Goal: Find specific page/section: Find specific page/section

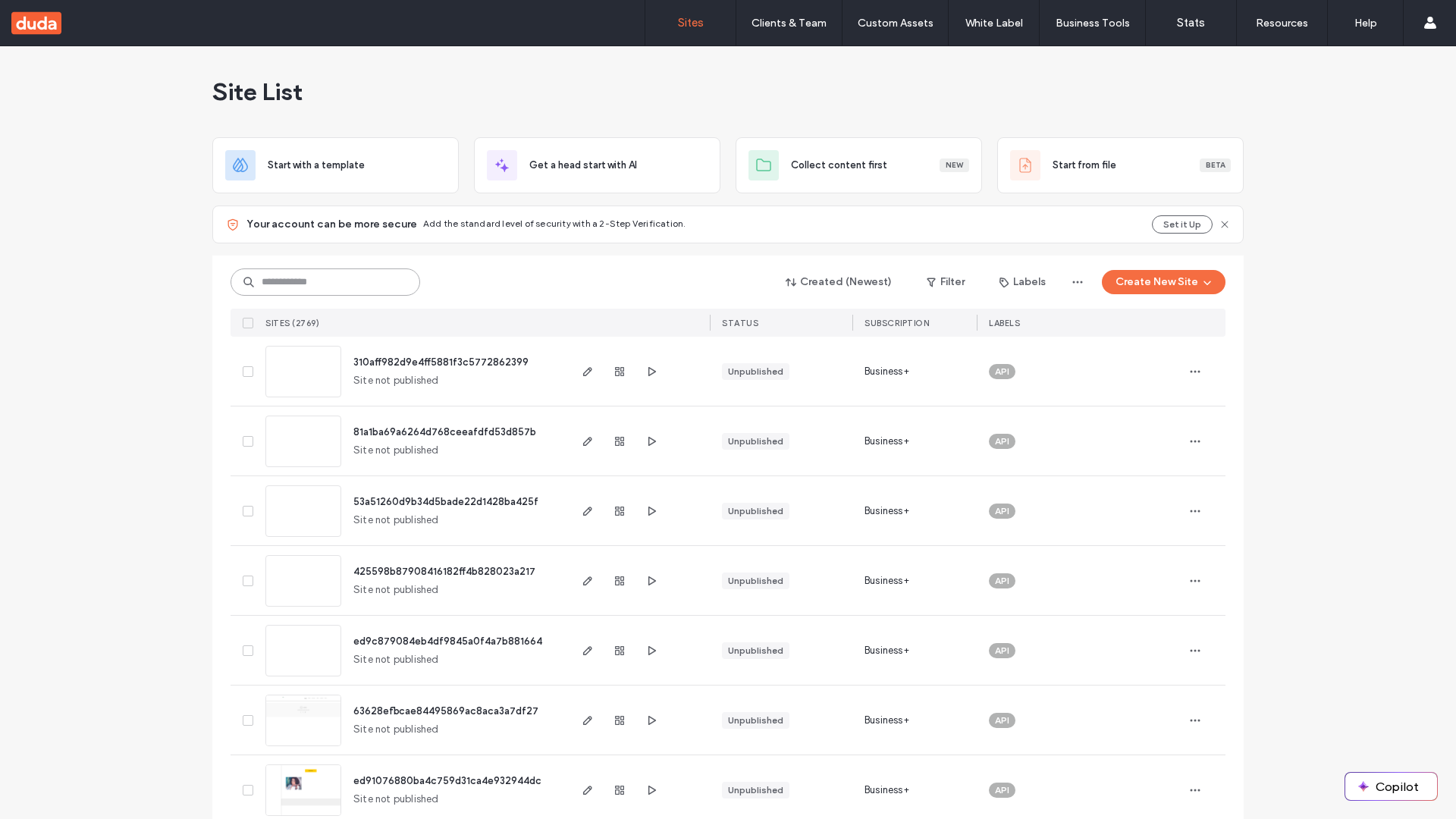
click at [320, 282] on input at bounding box center [325, 282] width 190 height 27
type input "**********"
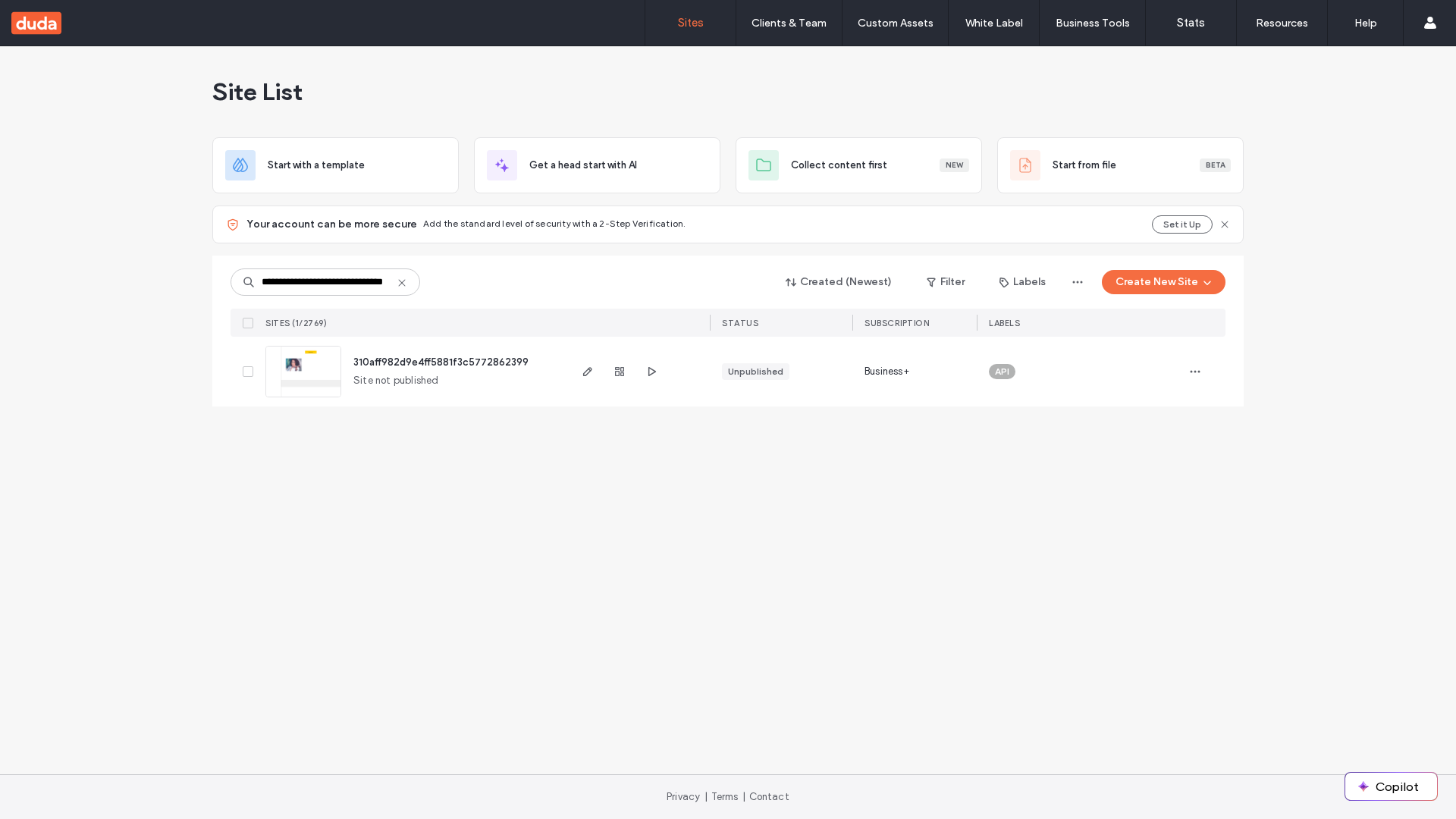
click at [441, 361] on span "310aff982d9e4ff5881f3c5772862399" at bounding box center [440, 362] width 175 height 11
